Goal: Navigation & Orientation: Find specific page/section

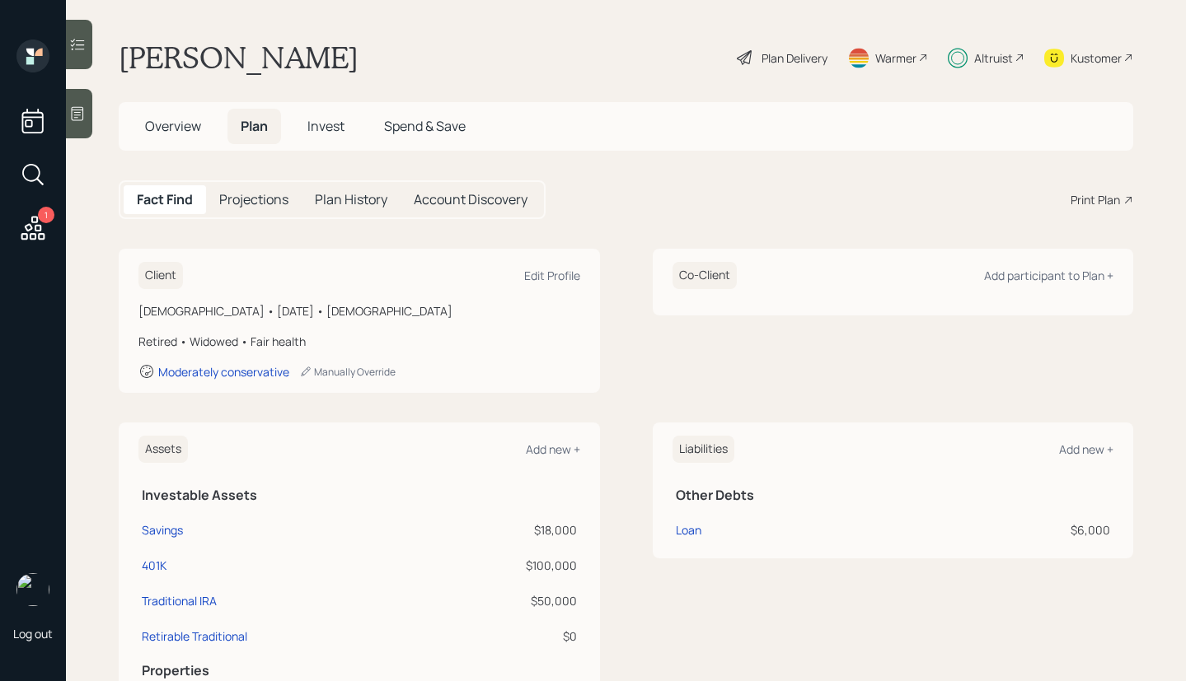
click at [331, 129] on span "Invest" at bounding box center [325, 126] width 37 height 18
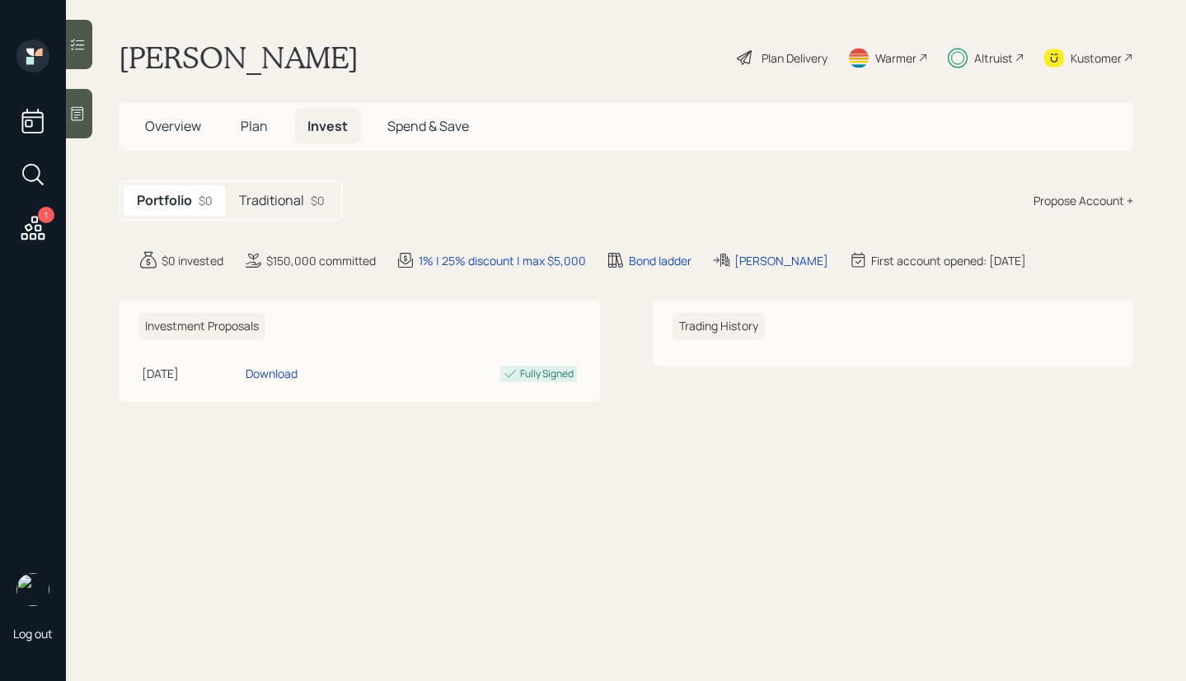
click at [203, 130] on h5 "Overview" at bounding box center [173, 126] width 82 height 35
